Goal: Navigation & Orientation: Find specific page/section

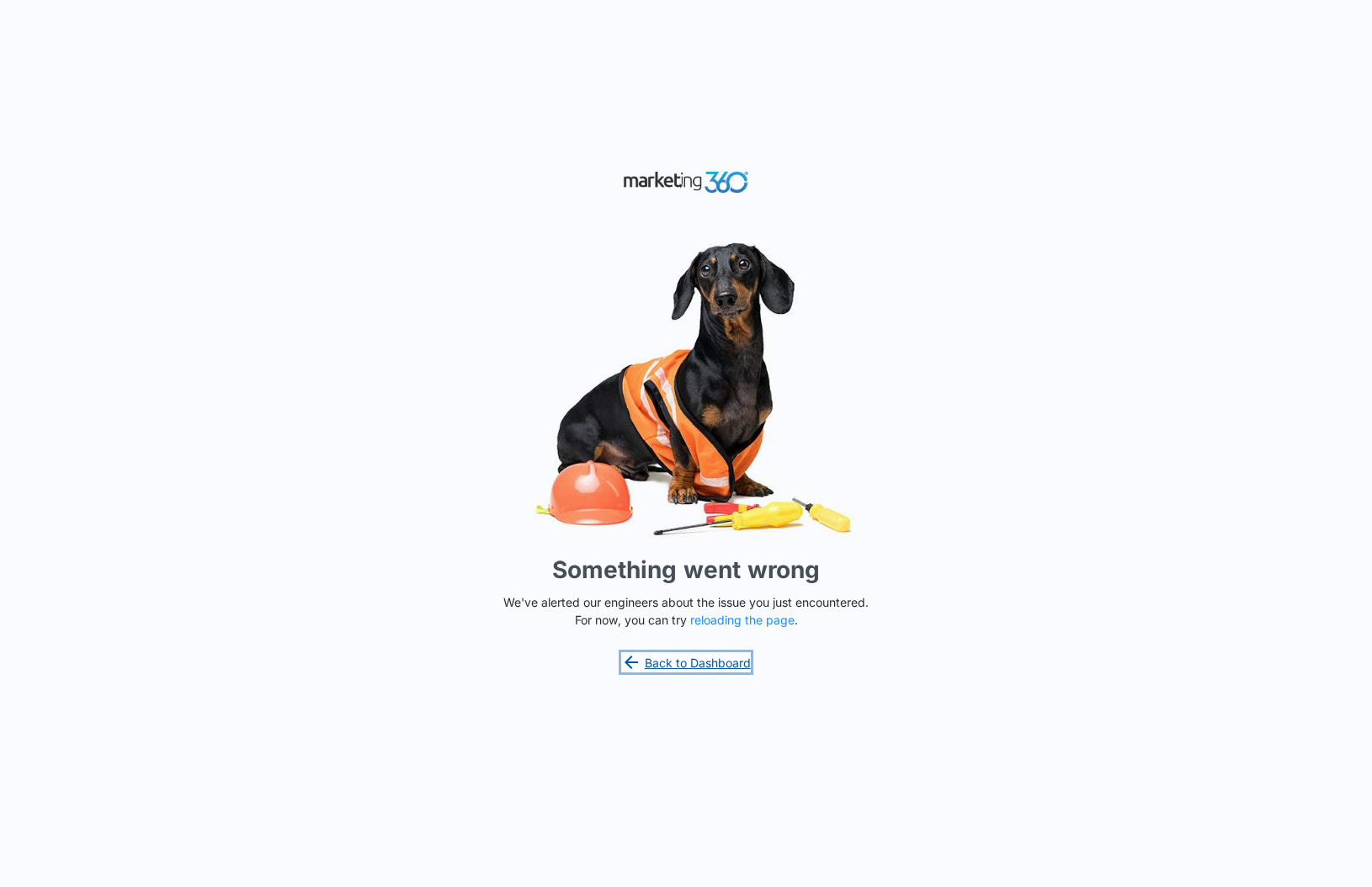
click at [701, 663] on link "Back to Dashboard" at bounding box center [686, 662] width 130 height 20
click at [761, 622] on button "reloading the page" at bounding box center [742, 620] width 104 height 13
